Goal: Transaction & Acquisition: Obtain resource

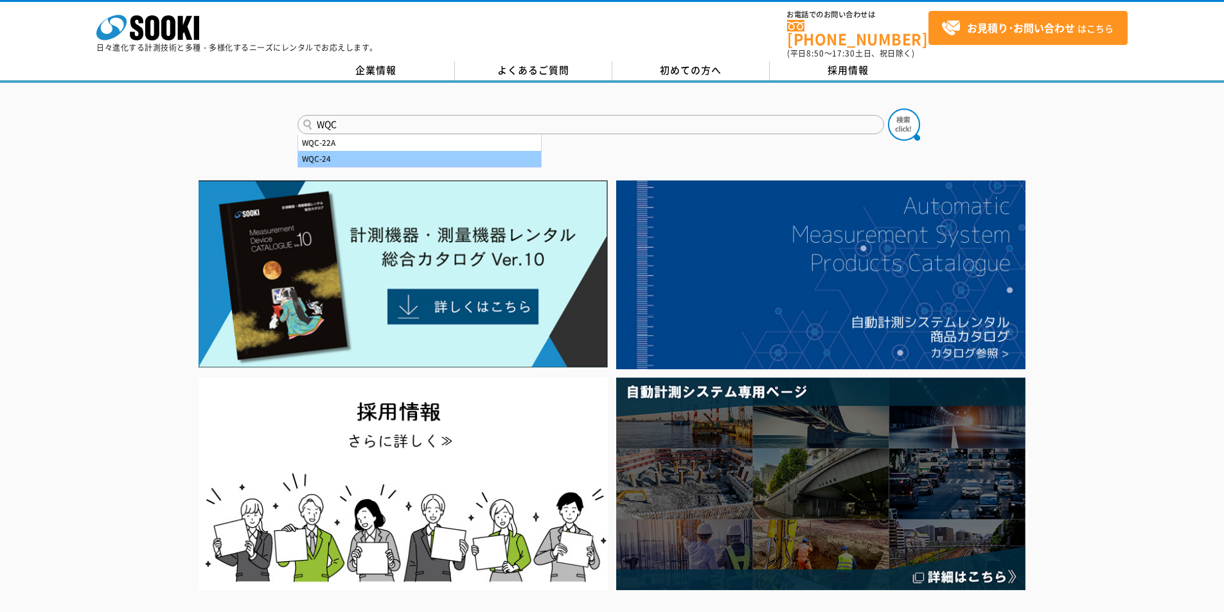
click at [354, 151] on div "WQC-24" at bounding box center [419, 159] width 243 height 16
type input "WQC-24"
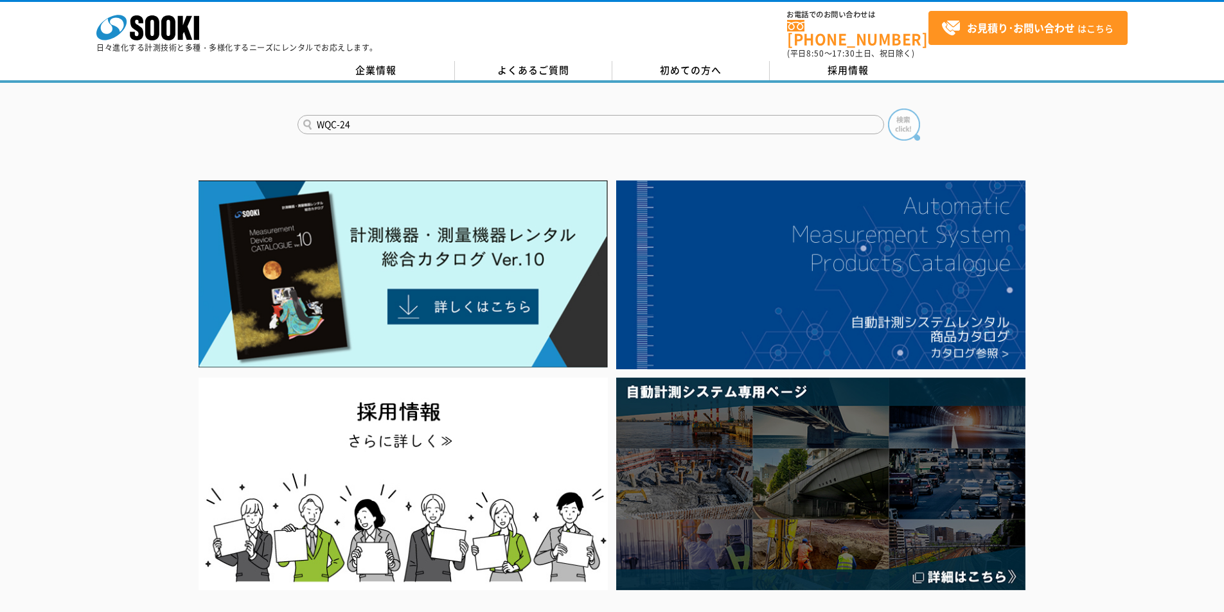
click at [906, 110] on img at bounding box center [904, 125] width 32 height 32
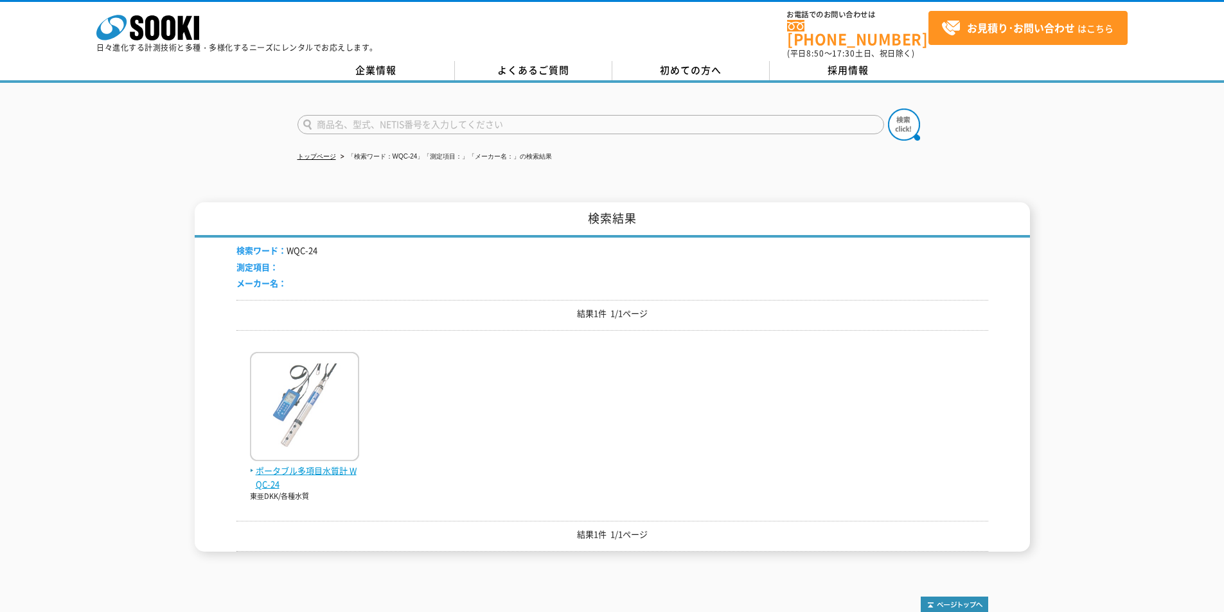
click at [320, 453] on img at bounding box center [304, 408] width 109 height 112
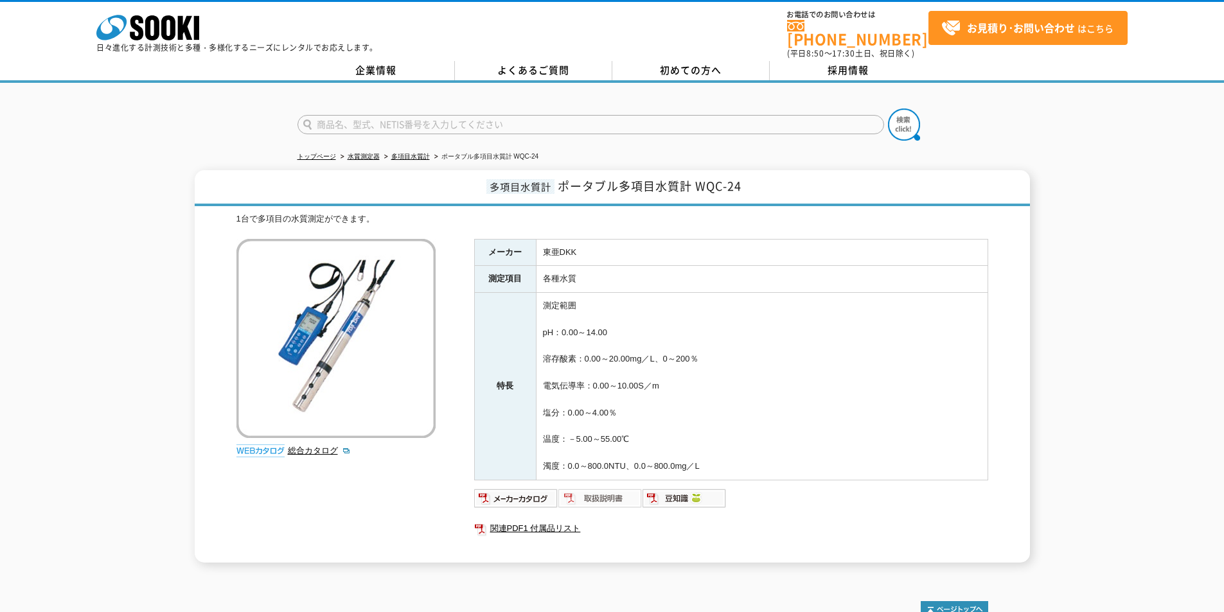
click at [613, 493] on img at bounding box center [600, 498] width 84 height 21
click at [171, 26] on icon at bounding box center [168, 27] width 14 height 25
